Goal: Information Seeking & Learning: Learn about a topic

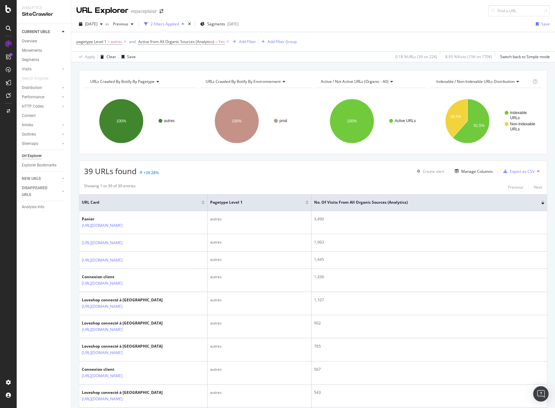
click at [179, 24] on div "2 Filters Applied" at bounding box center [165, 23] width 29 height 5
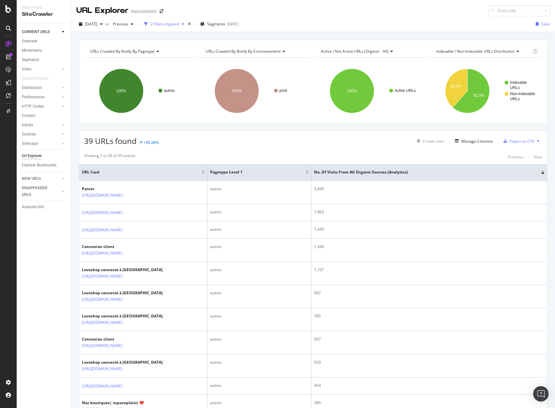
click at [179, 24] on div "2 Filters Applied" at bounding box center [165, 23] width 29 height 5
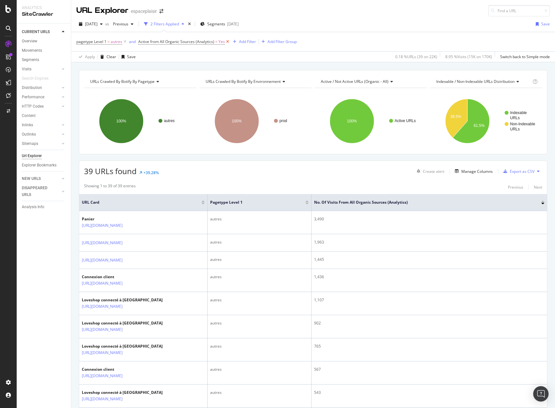
click at [227, 41] on icon at bounding box center [227, 42] width 5 height 6
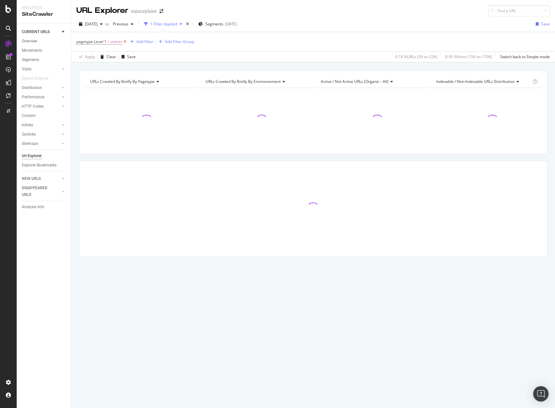
click at [124, 40] on icon at bounding box center [124, 42] width 5 height 6
click at [91, 40] on div "Add Filter" at bounding box center [93, 41] width 17 height 5
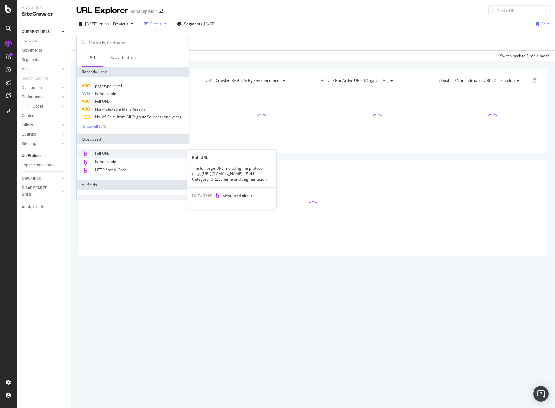
click at [112, 154] on div "Full URL" at bounding box center [133, 153] width 110 height 8
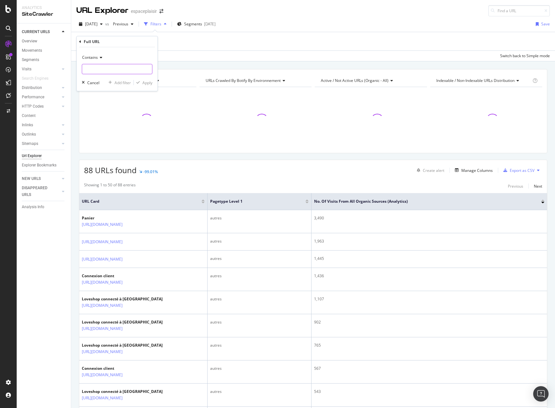
click at [95, 67] on input "text" at bounding box center [117, 69] width 70 height 10
paste input "[URL][DOMAIN_NAME]"
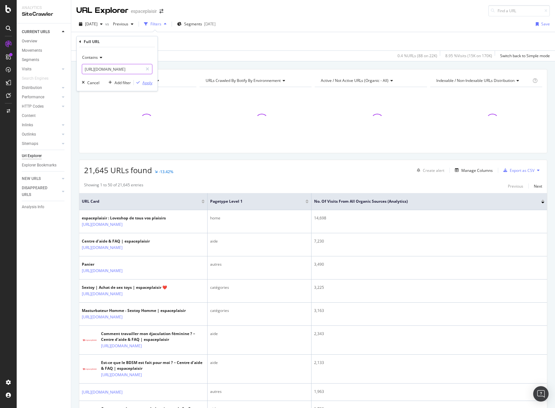
type input "[URL][DOMAIN_NAME]"
click at [148, 84] on div "Apply" at bounding box center [148, 82] width 10 height 5
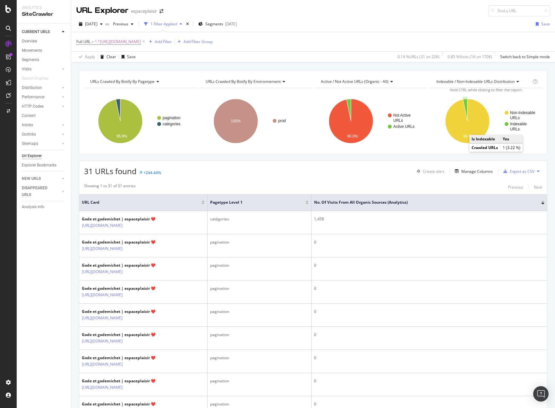
click at [512, 125] on text "Indexable" at bounding box center [518, 124] width 17 height 4
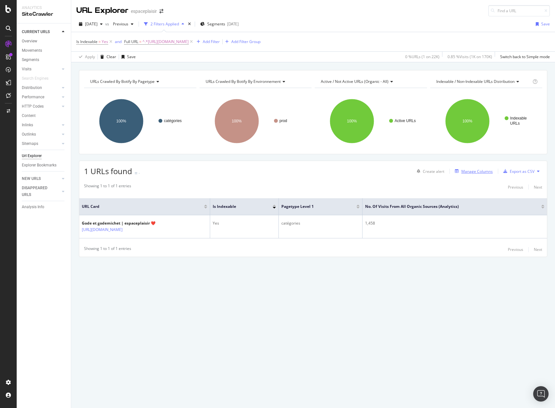
click at [468, 172] on div "Manage Columns" at bounding box center [477, 171] width 31 height 5
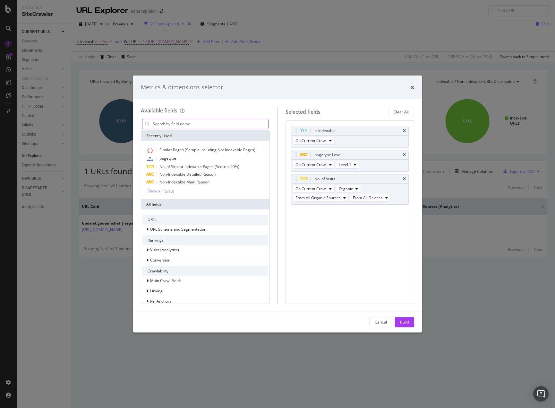
click at [213, 126] on input "modal" at bounding box center [210, 124] width 116 height 10
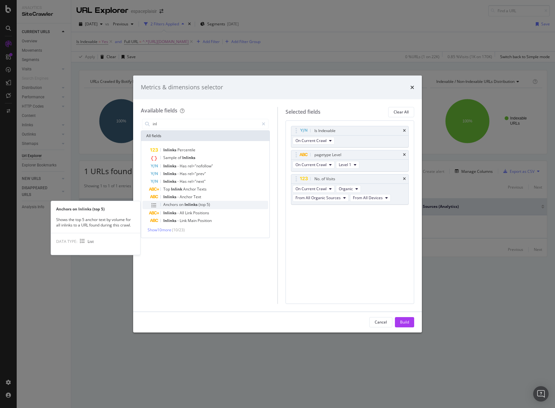
click at [197, 203] on span "Inlinks" at bounding box center [192, 204] width 14 height 5
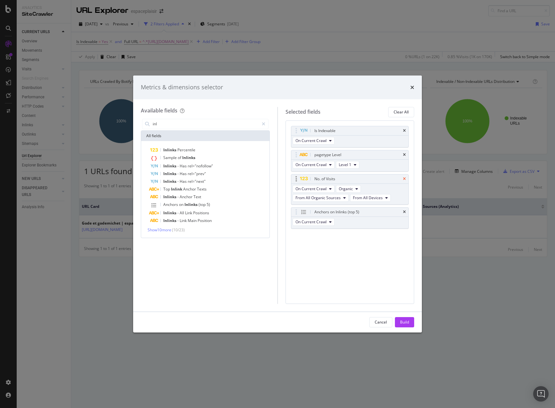
click at [404, 177] on icon "times" at bounding box center [404, 179] width 3 height 4
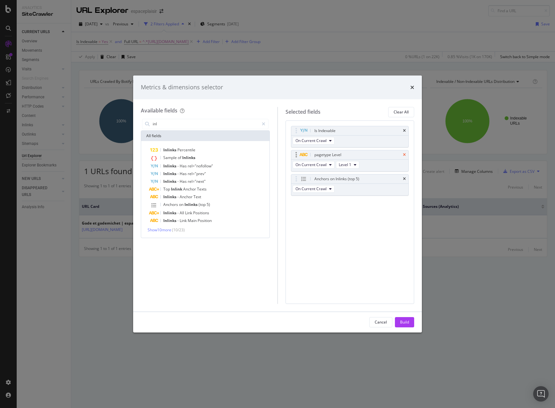
click at [404, 153] on icon "times" at bounding box center [404, 155] width 3 height 4
click at [404, 131] on icon "times" at bounding box center [404, 131] width 3 height 4
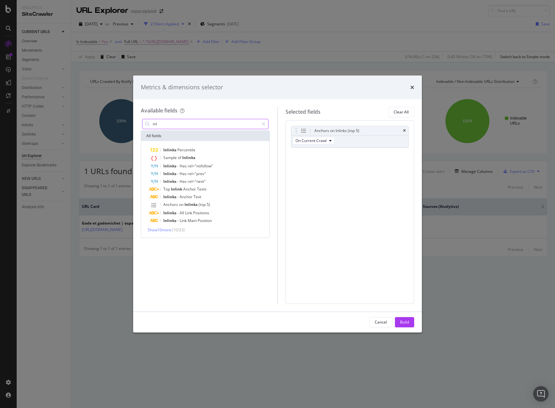
click at [184, 124] on input "inl" at bounding box center [205, 124] width 107 height 10
type input "inl"
click at [162, 230] on span "Show 10 more" at bounding box center [160, 229] width 24 height 5
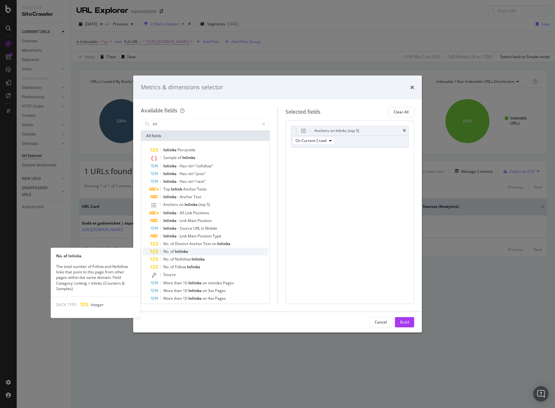
click at [207, 251] on div "No. of Inlinks" at bounding box center [209, 251] width 118 height 8
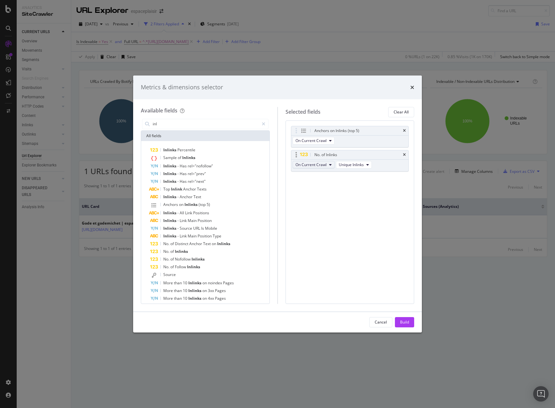
click at [323, 164] on span "On Current Crawl" at bounding box center [311, 164] width 31 height 5
click at [356, 165] on span "Unique Inlinks" at bounding box center [351, 164] width 25 height 5
click at [297, 218] on div "Anchors on Inlinks (top 5) On Current Crawl No. of Inlinks On Current Crawl Uni…" at bounding box center [350, 211] width 129 height 183
click at [405, 319] on div "Build" at bounding box center [404, 321] width 9 height 5
